Goal: Task Accomplishment & Management: Complete application form

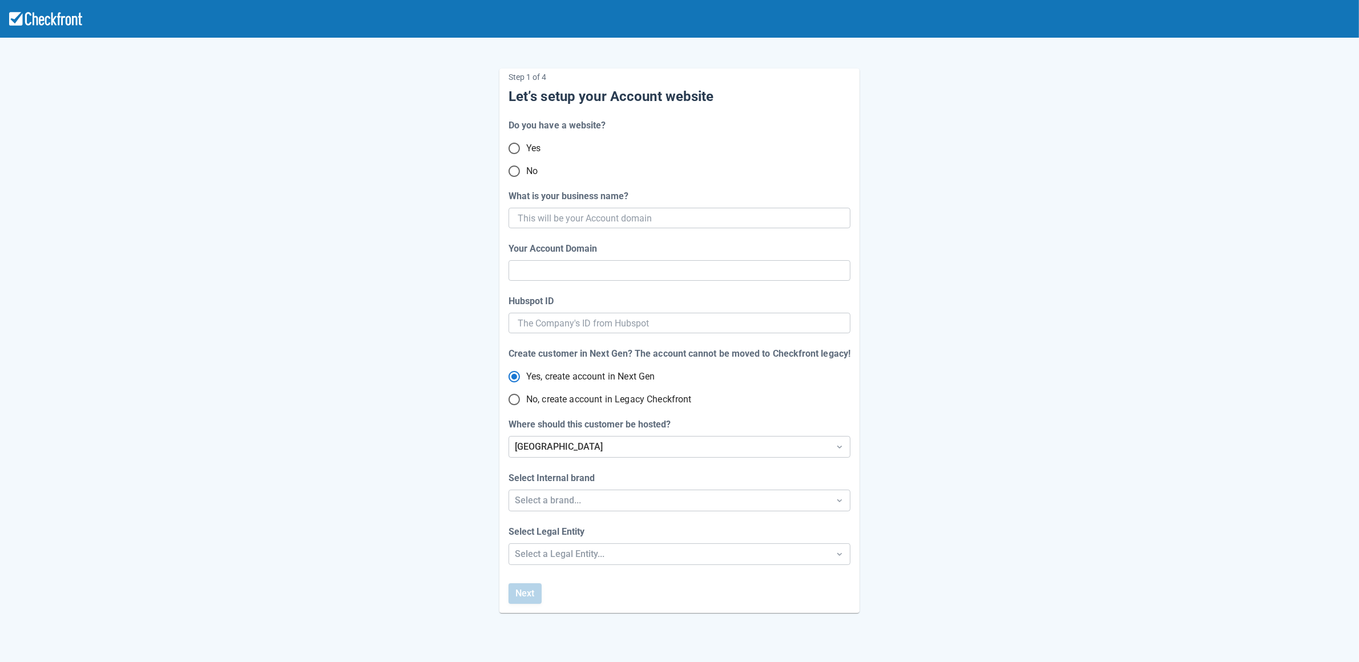
click at [513, 175] on input "No" at bounding box center [514, 171] width 24 height 24
click at [515, 401] on input "No, create account in Legacy Checkfront" at bounding box center [514, 400] width 24 height 24
radio input "true"
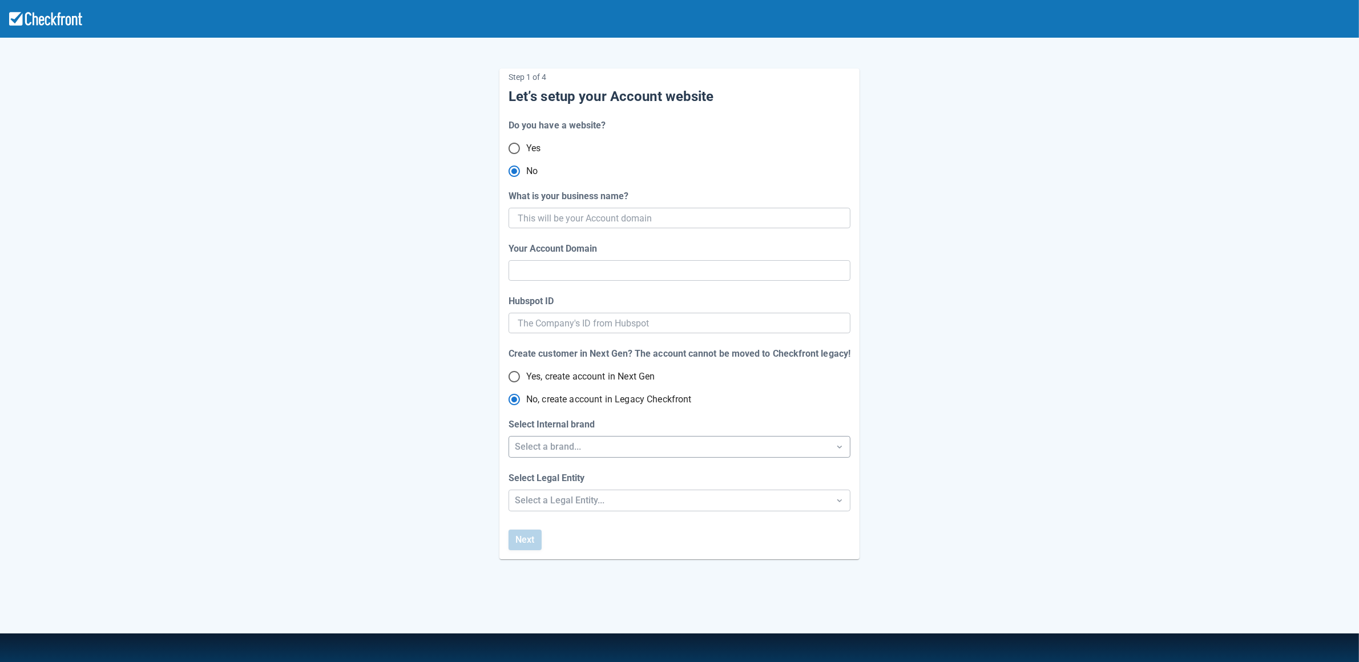
radio input "true"
click at [584, 445] on div "Select a brand..." at bounding box center [669, 447] width 309 height 14
click at [464, 484] on div "Step 1 of 4 Let’s setup your Account website Do you have a website? Yes No What…" at bounding box center [680, 304] width 651 height 509
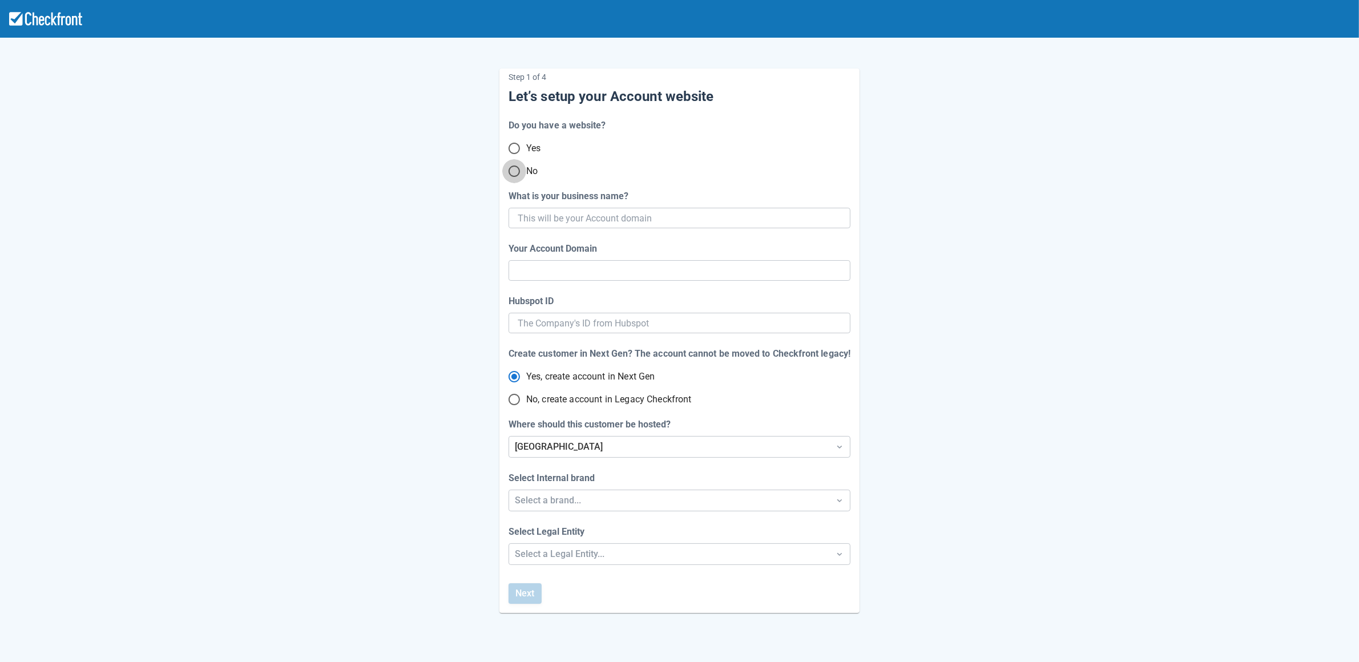
click at [518, 173] on input "No" at bounding box center [514, 171] width 24 height 24
radio input "true"
click at [549, 217] on input "What is your business name?" at bounding box center [678, 218] width 321 height 21
paste input "gpy-20251009t0950"
type input "gpy-20251009t0950"
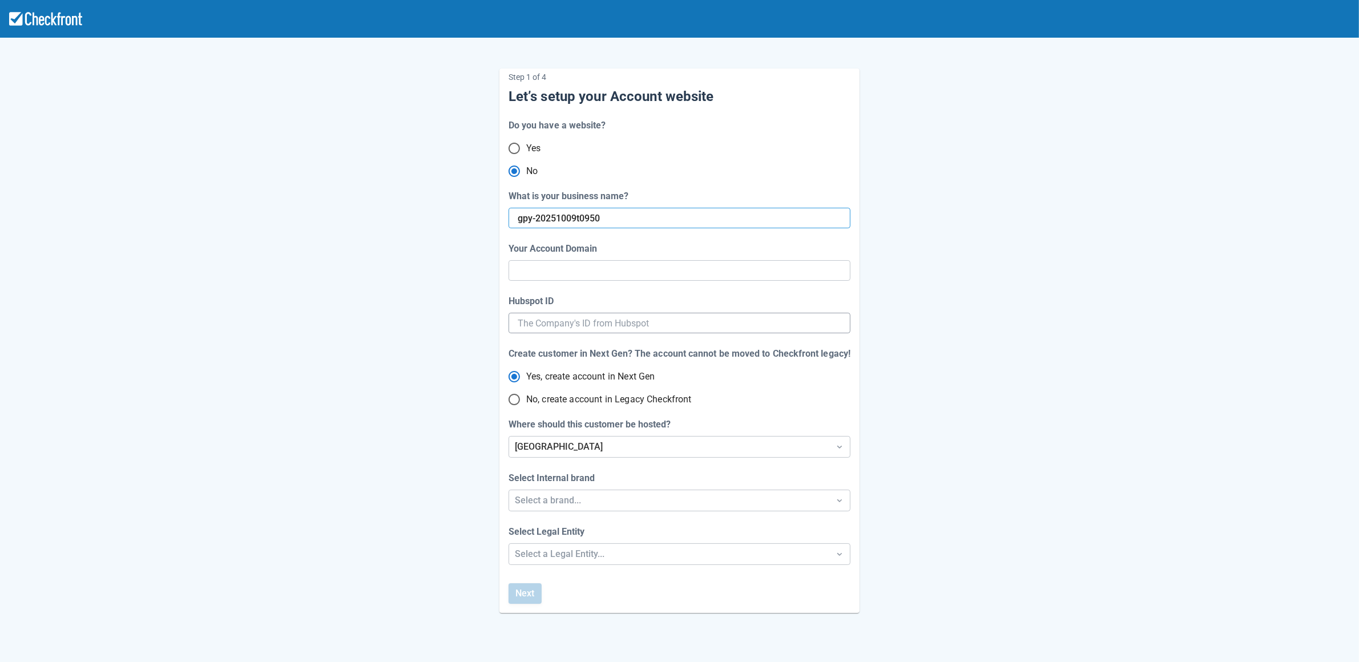
type input "gpy-20251009-t-0950"
radio input "true"
radio input "false"
type input "gpy-20251009t0950"
click at [421, 357] on div "Step 1 of 4 Let’s setup your Account website Do you have a website? Yes No What…" at bounding box center [680, 331] width 651 height 563
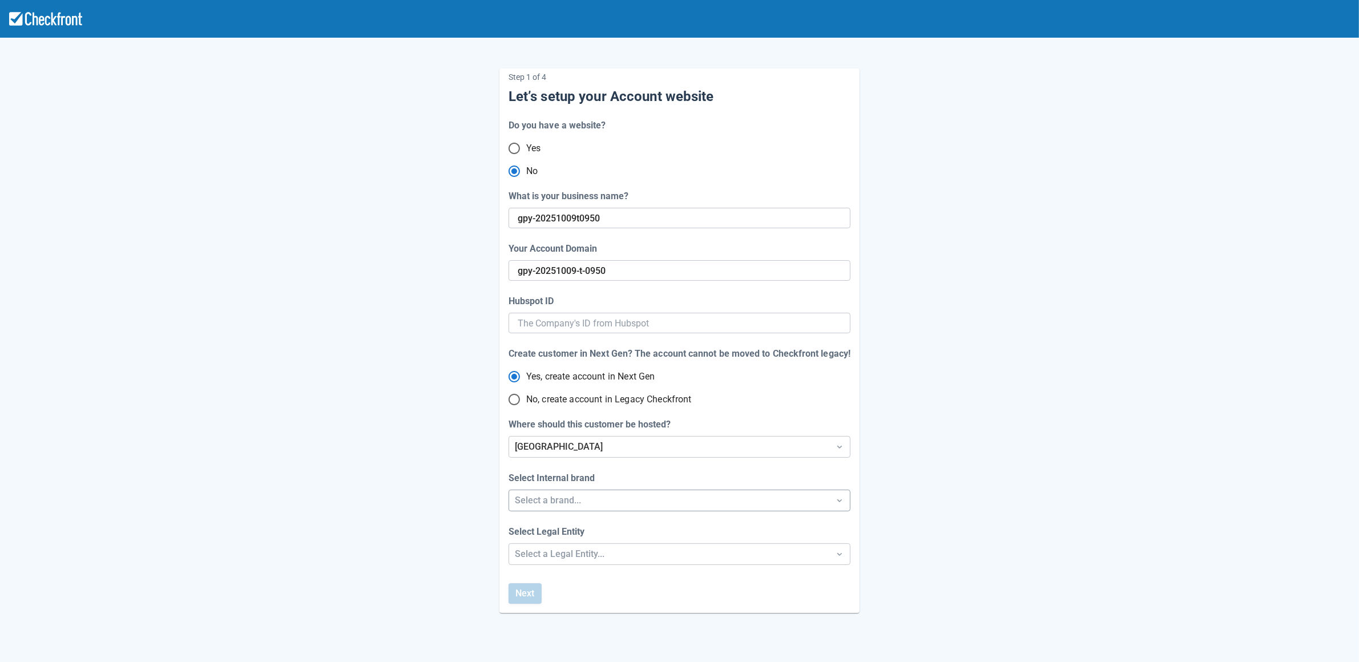
click at [568, 499] on div "Select a brand..." at bounding box center [669, 501] width 309 height 14
click at [556, 530] on div "Checkfront" at bounding box center [679, 530] width 341 height 23
click at [549, 551] on div "Step 1 of 4 Let’s setup your Account website Do you have a website? Yes No What…" at bounding box center [679, 378] width 1359 height 756
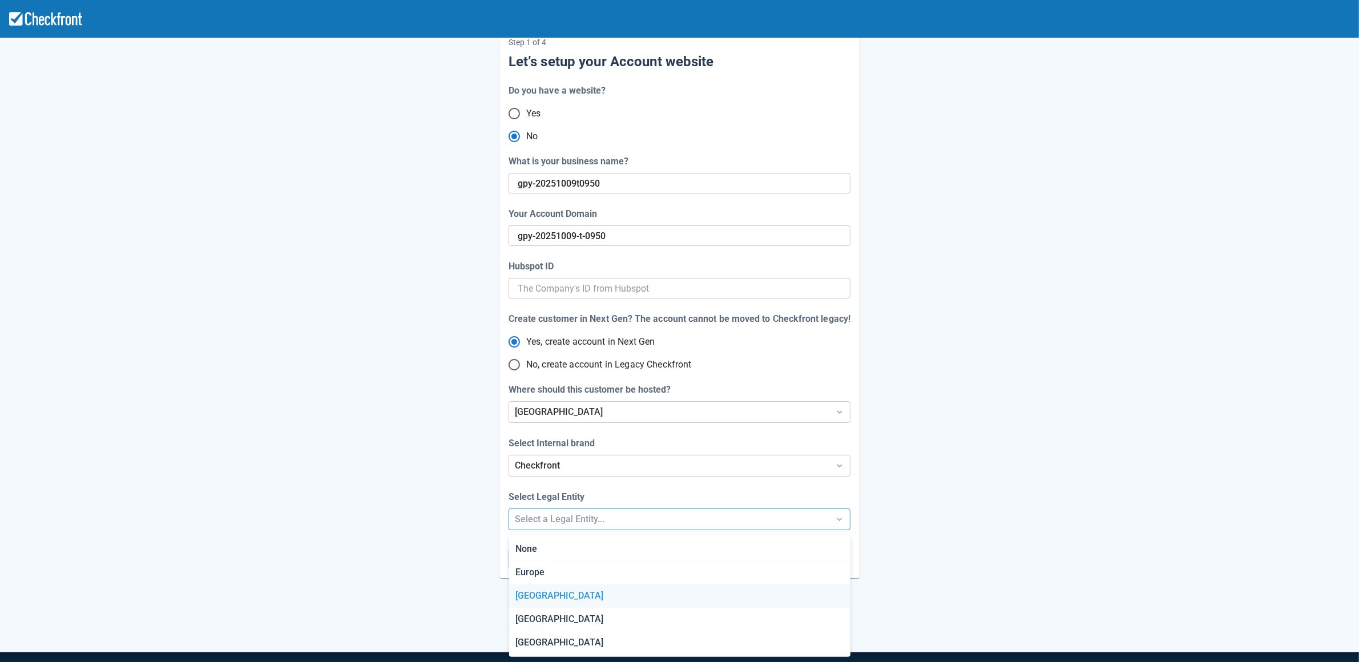
click at [543, 585] on div "Canada" at bounding box center [679, 596] width 341 height 23
radio input "false"
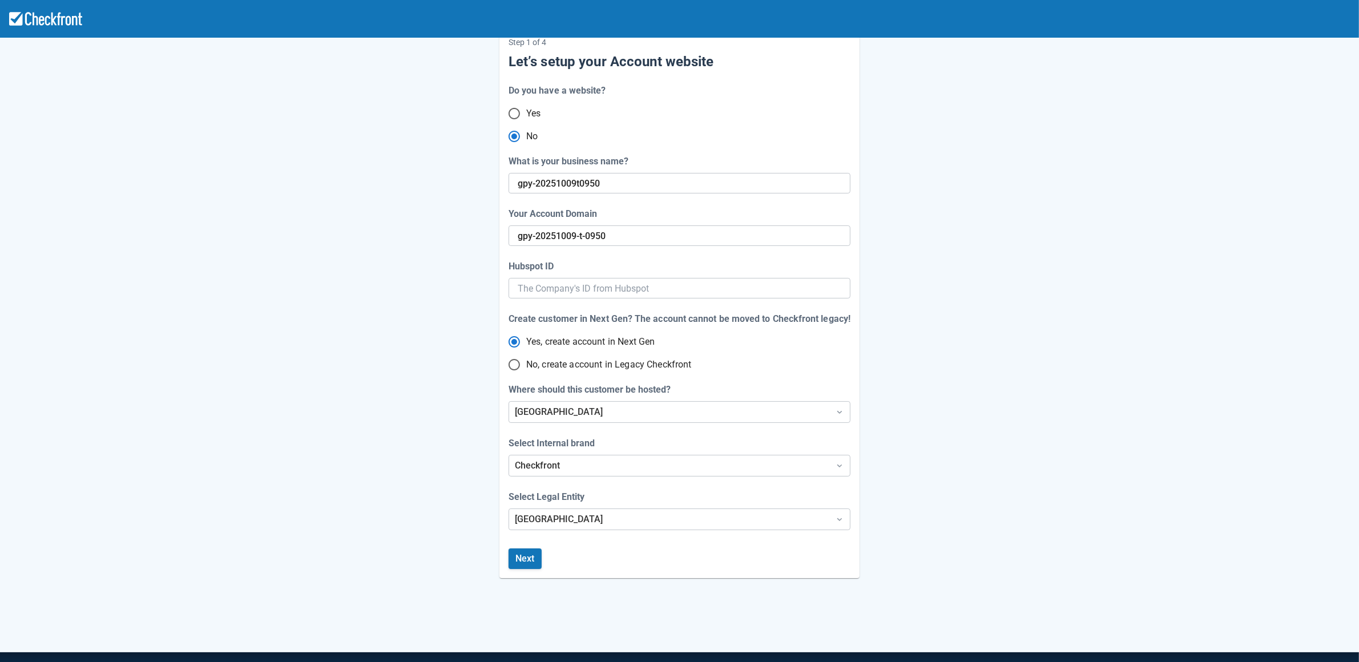
click at [447, 542] on div "Step 1 of 4 Let’s setup your Account website Do you have a website? Yes No What…" at bounding box center [680, 296] width 651 height 563
click at [530, 556] on button "Next" at bounding box center [525, 559] width 33 height 21
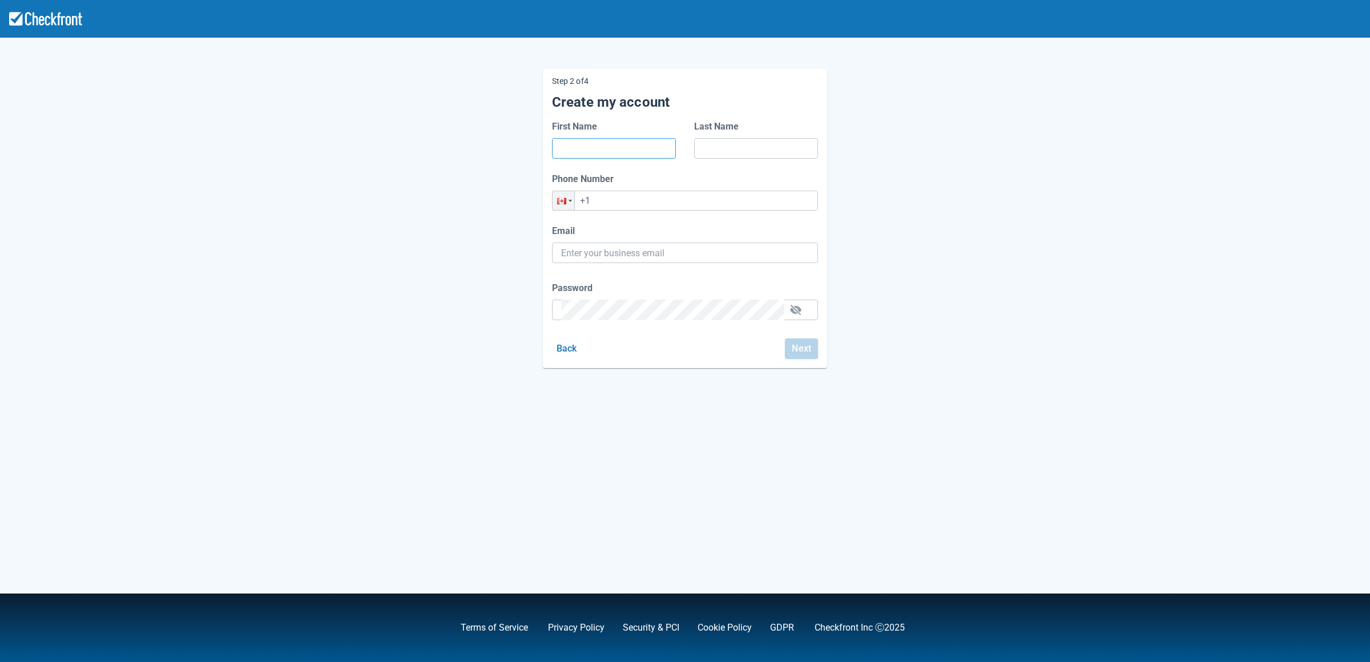
click at [605, 155] on input "First Name" at bounding box center [614, 148] width 106 height 21
type input "dfda"
click at [713, 148] on input "d" at bounding box center [756, 148] width 106 height 21
type input "dafdf"
click at [640, 198] on input "+1" at bounding box center [685, 201] width 266 height 20
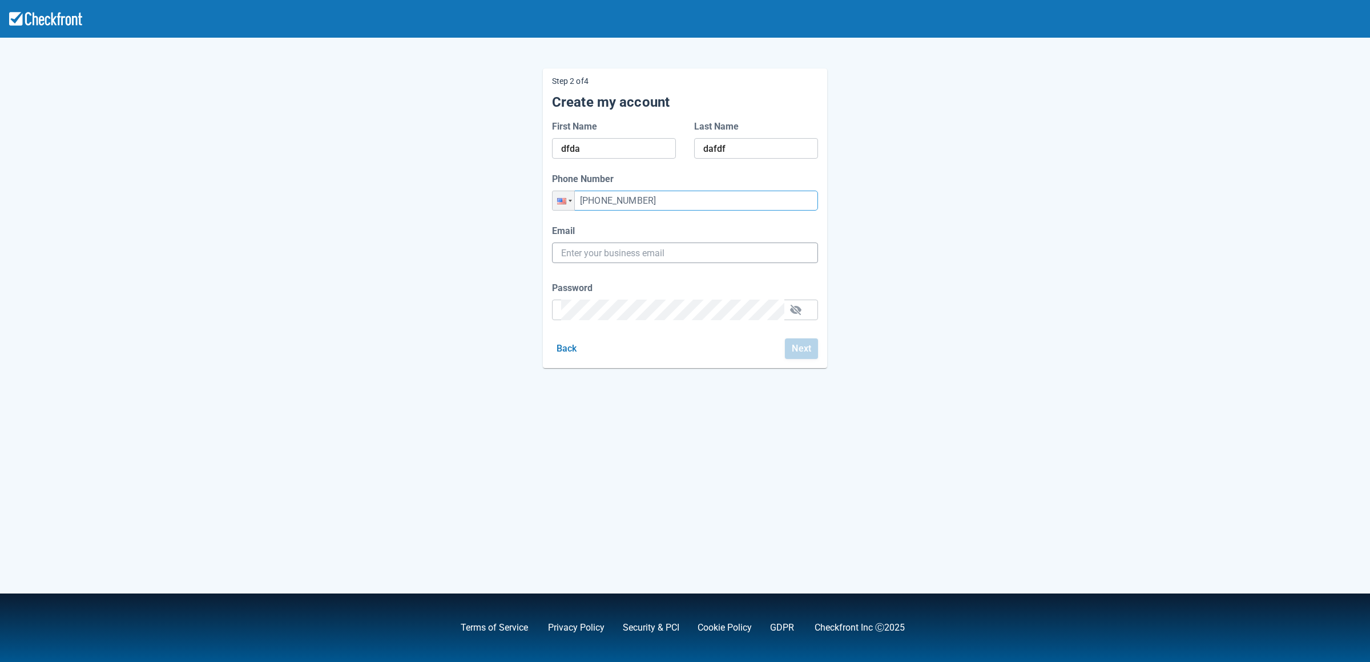
type input "+1 (464) 362-3623"
click at [638, 259] on input "Email" at bounding box center [685, 253] width 248 height 21
paste input "gpy-20251009t0950@email.ghostinspector.com"
type input "gpy-20251009t0950@email.ghostinspector.com"
click at [691, 311] on div "Password" at bounding box center [685, 300] width 266 height 39
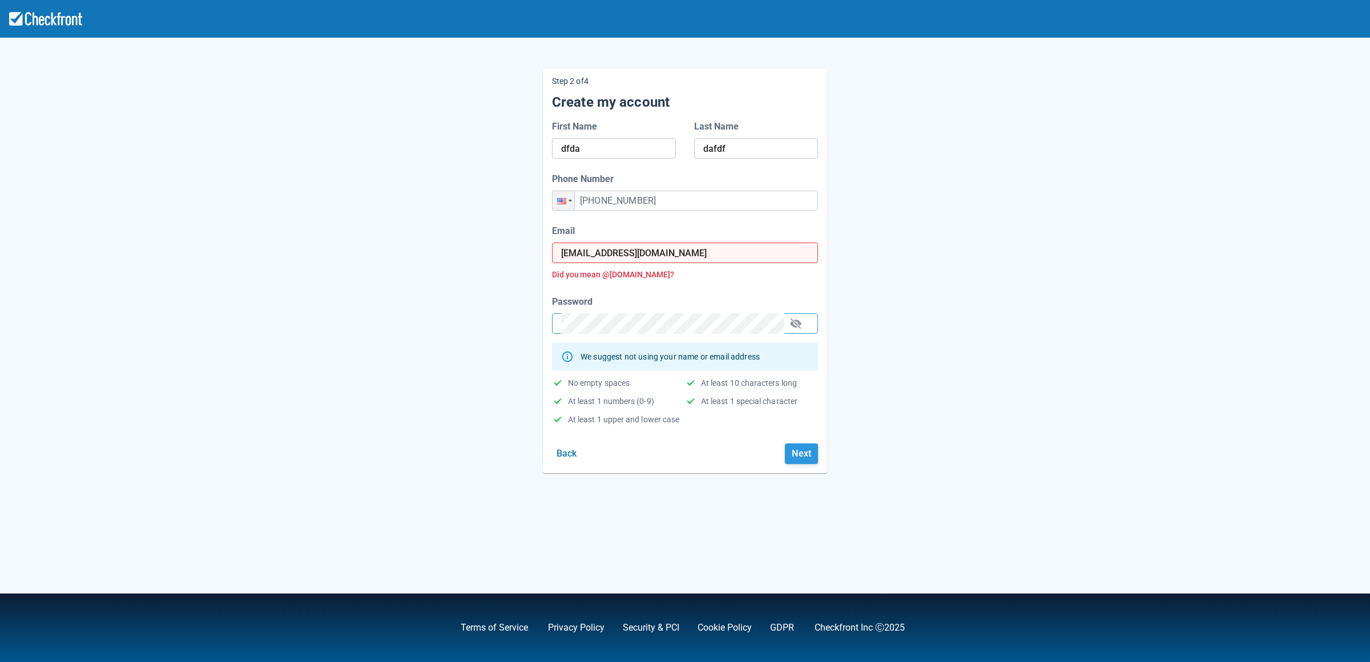
click at [811, 455] on button "Next" at bounding box center [801, 454] width 33 height 21
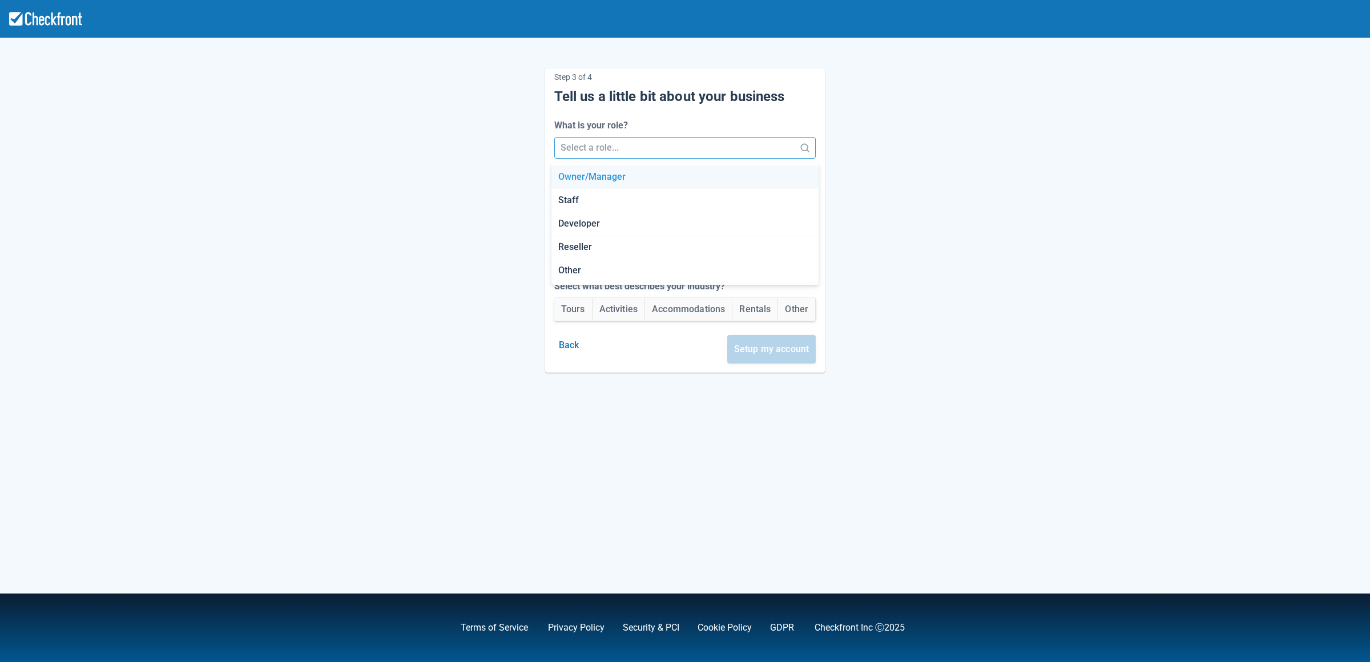
click at [639, 145] on div at bounding box center [675, 148] width 229 height 16
click at [614, 218] on div "Developer" at bounding box center [686, 223] width 268 height 23
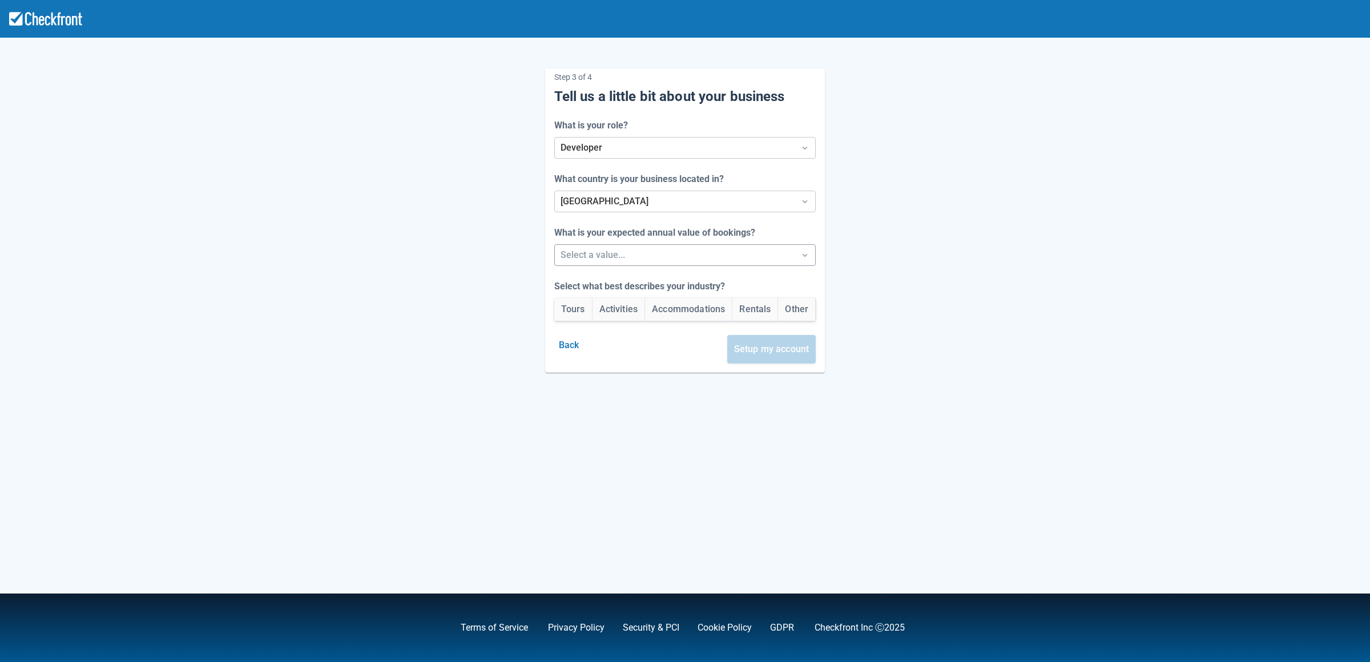
click at [610, 251] on div at bounding box center [675, 255] width 229 height 16
click at [610, 303] on div "Between $250k -$1m/yr" at bounding box center [686, 308] width 268 height 23
click at [609, 311] on button "Activities" at bounding box center [619, 309] width 53 height 23
click at [783, 360] on button "Setup my account" at bounding box center [771, 349] width 89 height 29
